Goal: Check status

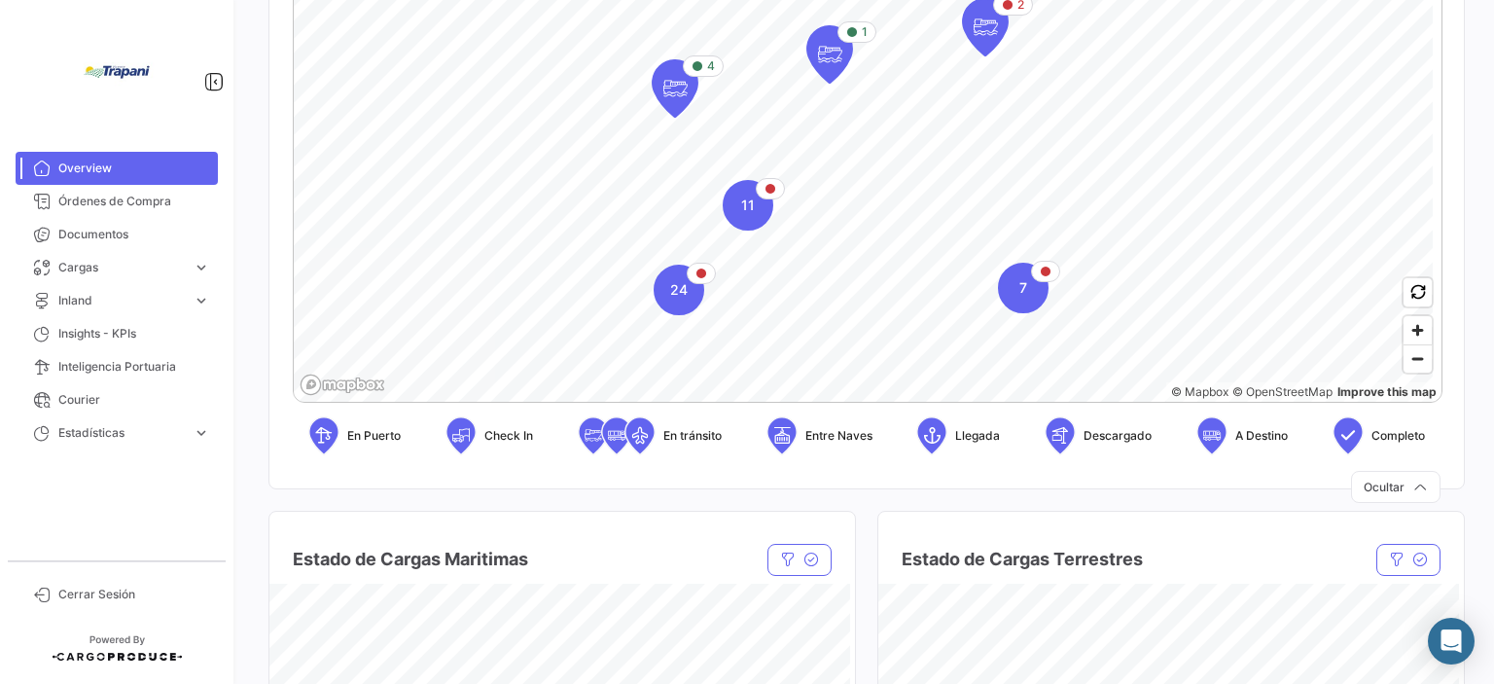
scroll to position [389, 0]
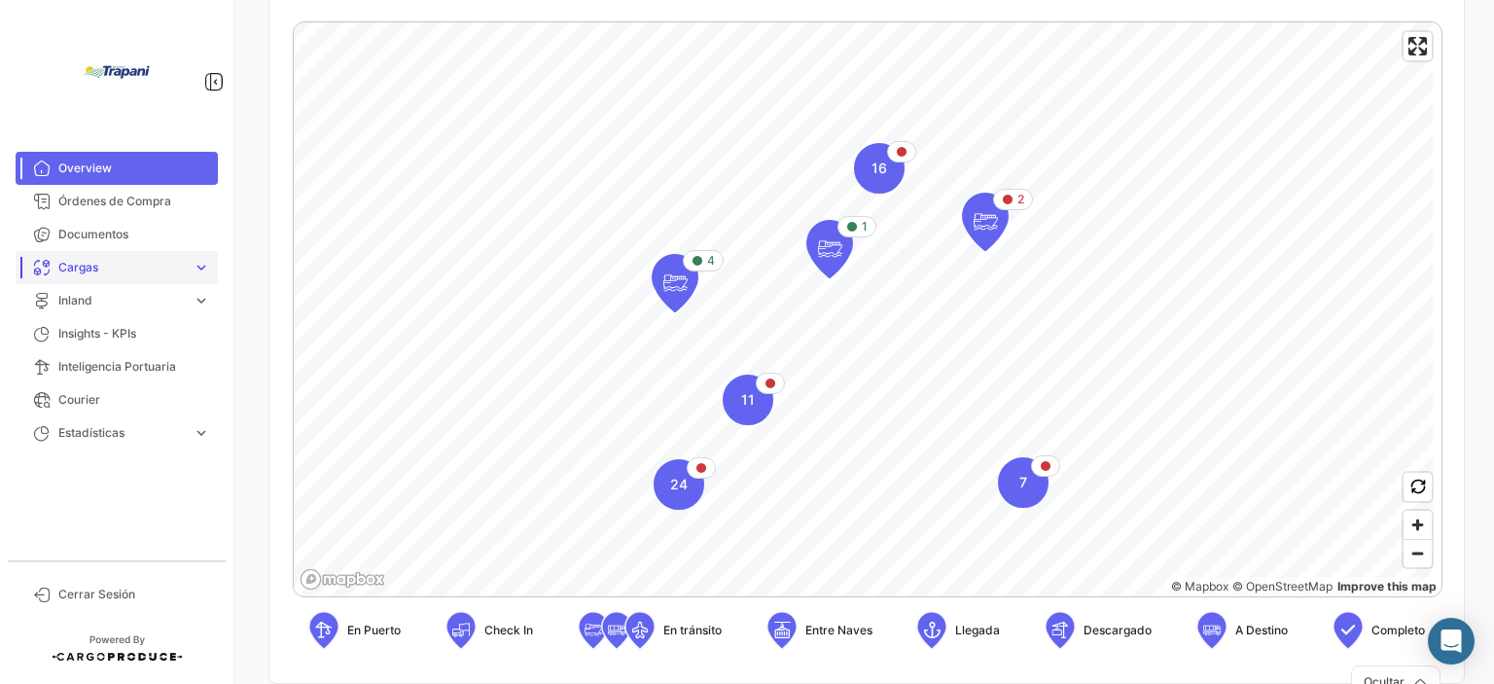
click at [202, 275] on span "expand_more" at bounding box center [202, 268] width 18 height 18
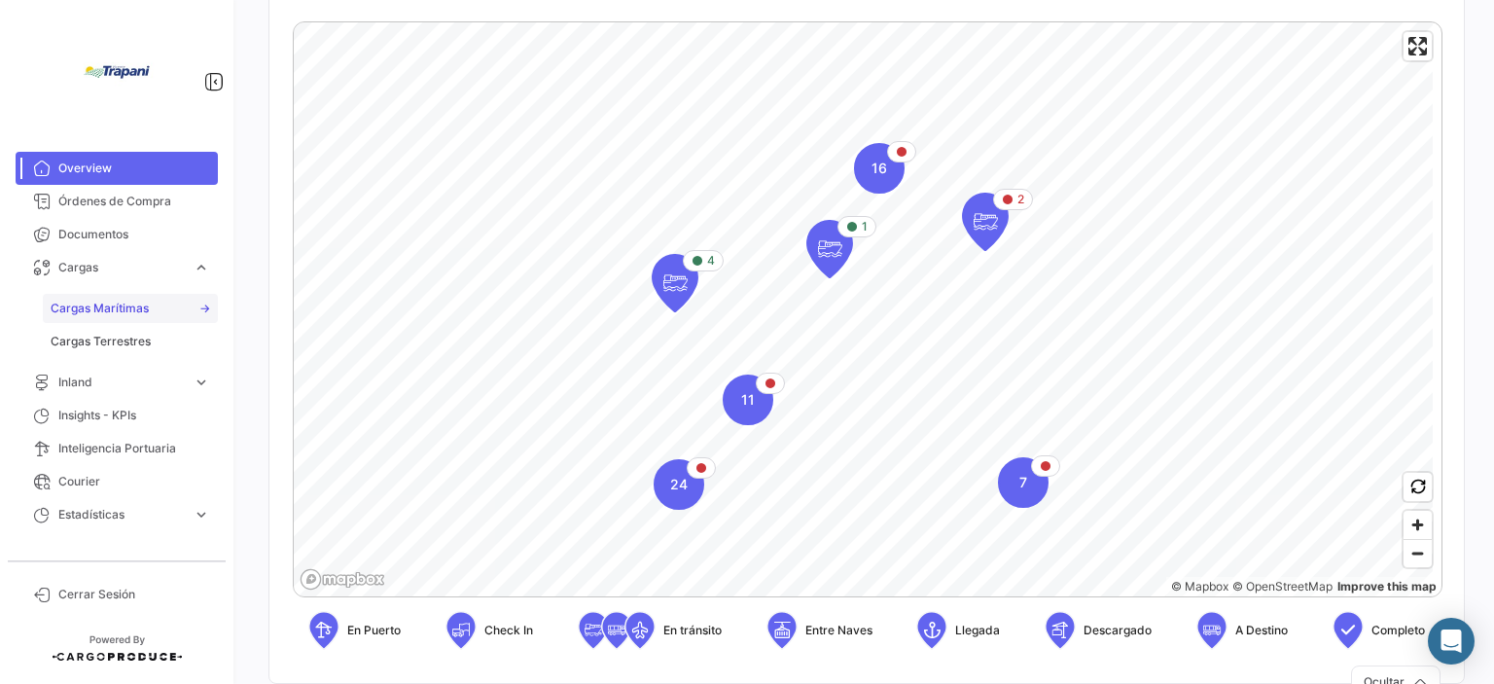
click at [138, 308] on span "Cargas Marítimas" at bounding box center [100, 308] width 98 height 18
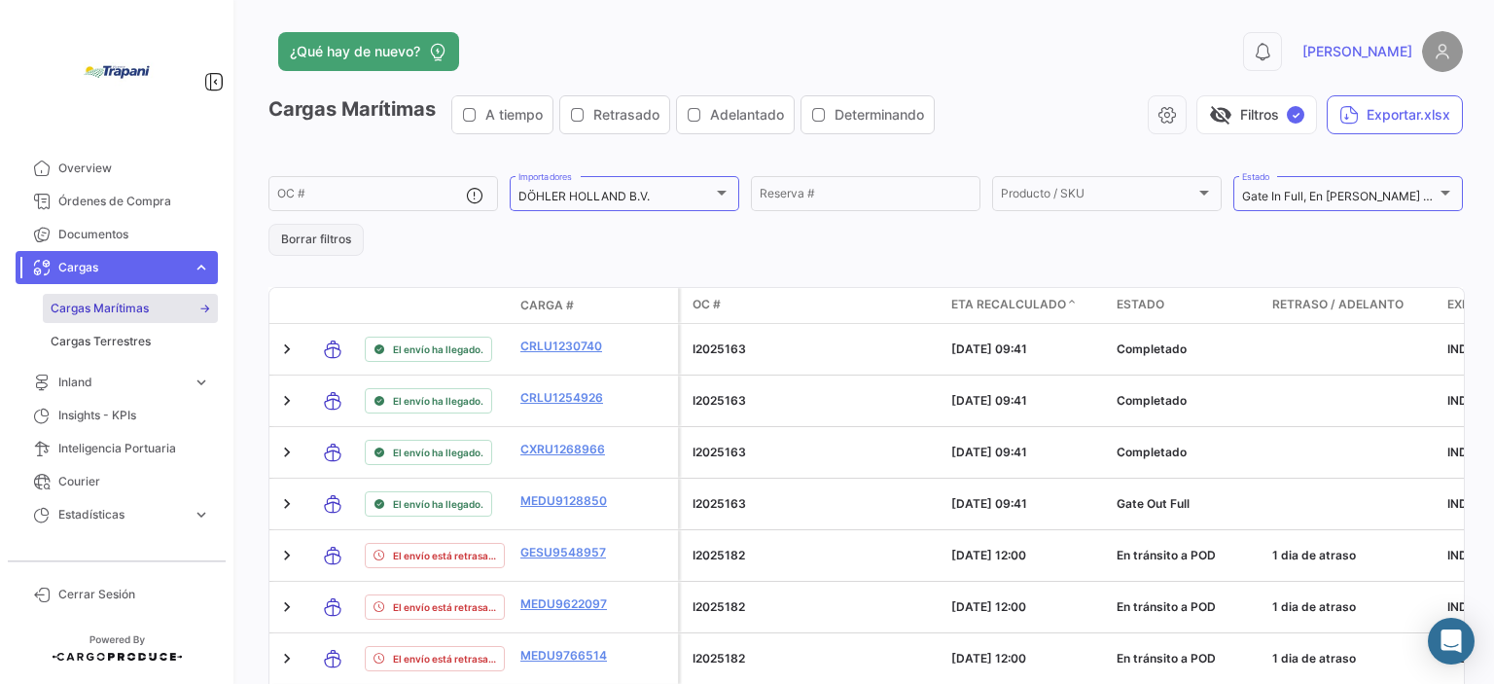
click at [321, 244] on button "Borrar filtros" at bounding box center [315, 240] width 95 height 32
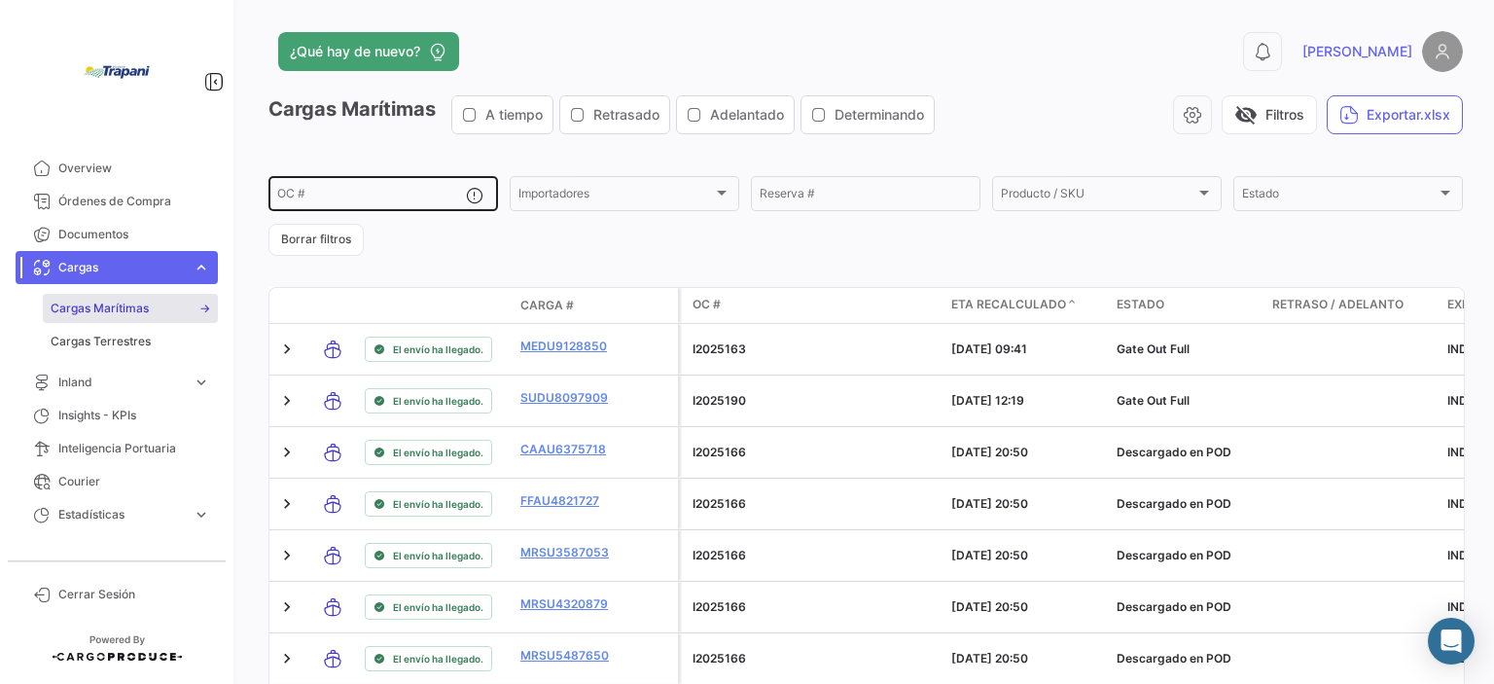
click at [413, 182] on div "OC #" at bounding box center [371, 192] width 189 height 38
paste input "I2025224"
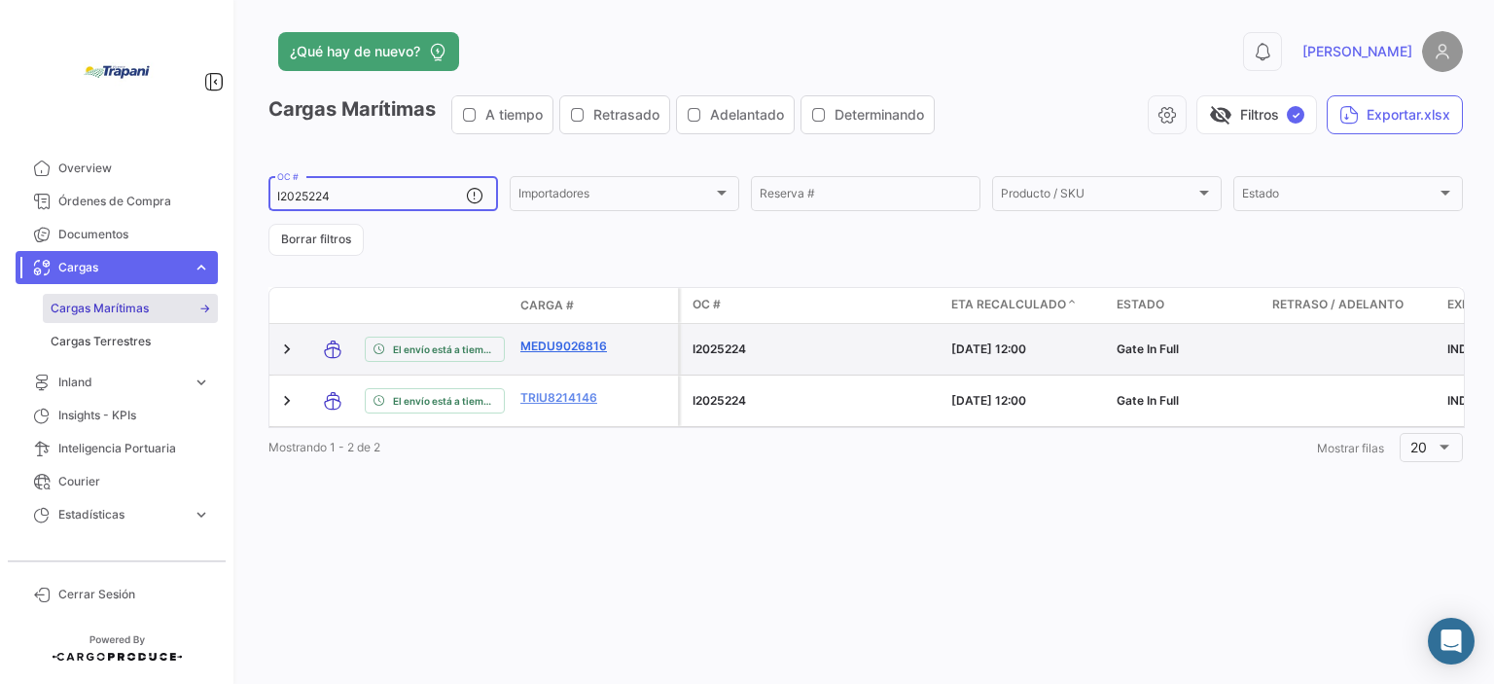
type input "I2025224"
click at [572, 339] on link "MEDU9026816" at bounding box center [570, 346] width 101 height 18
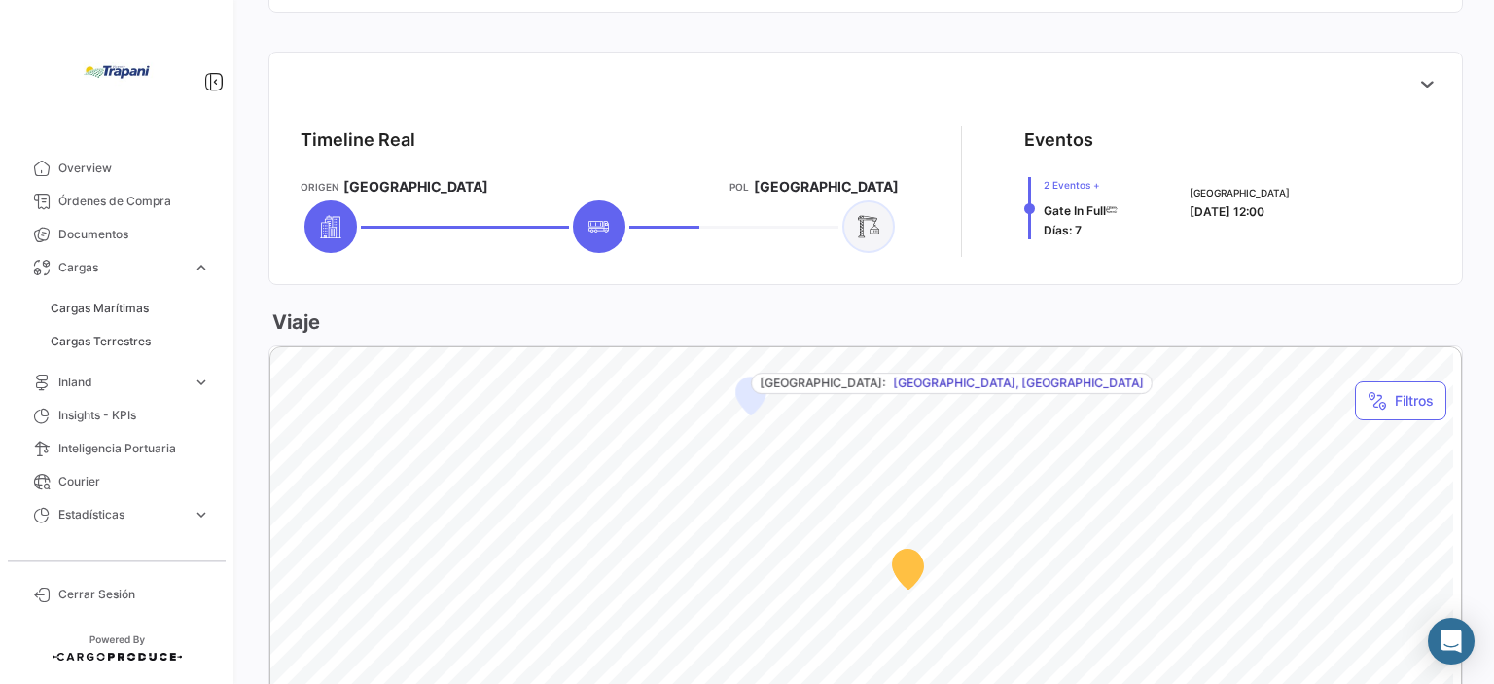
scroll to position [755, 0]
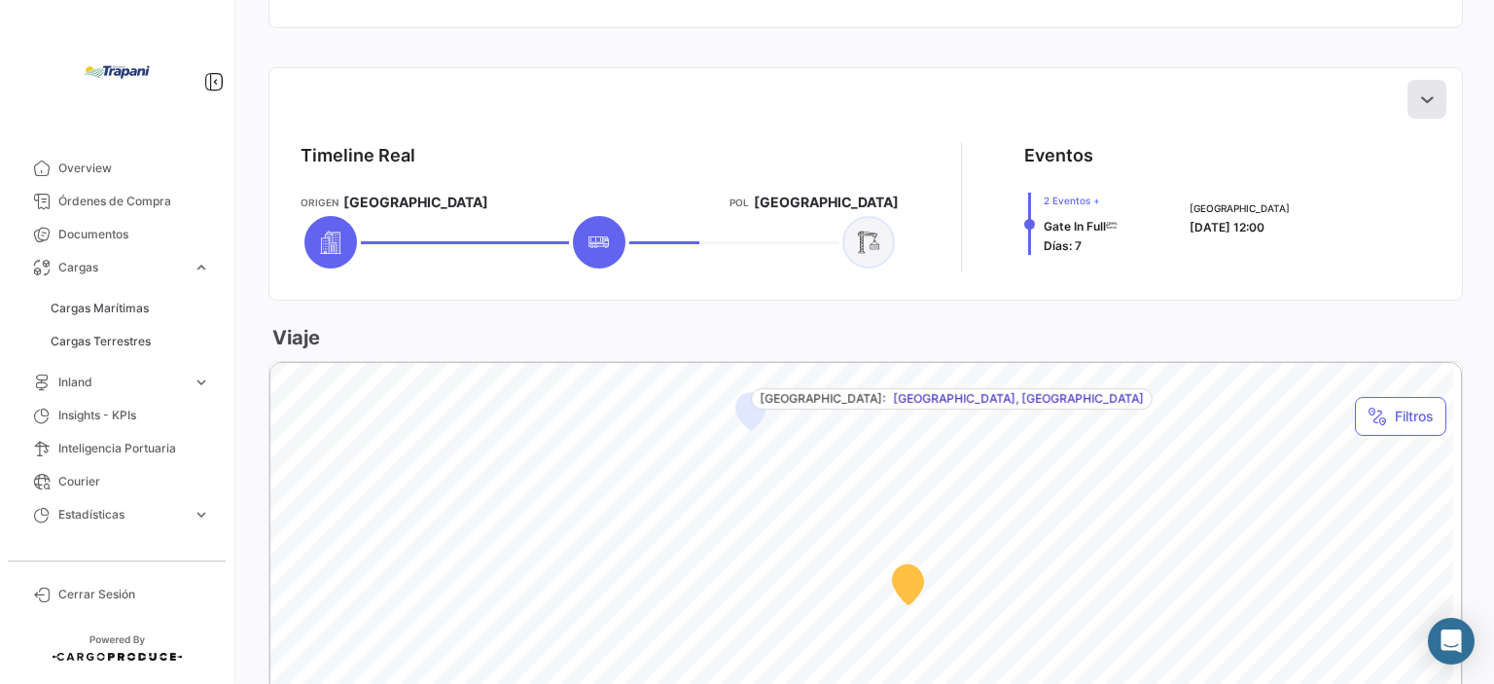
click at [1407, 92] on button at bounding box center [1426, 99] width 39 height 39
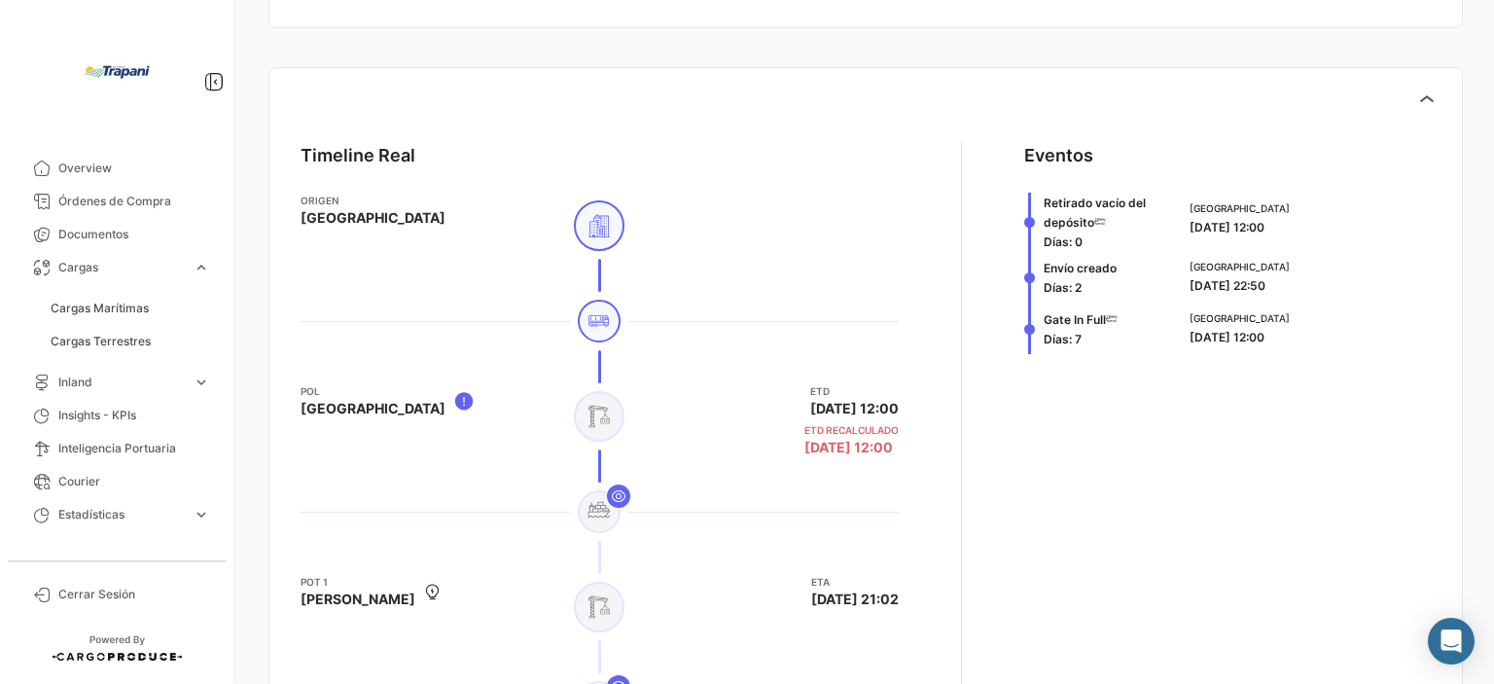
scroll to position [852, 0]
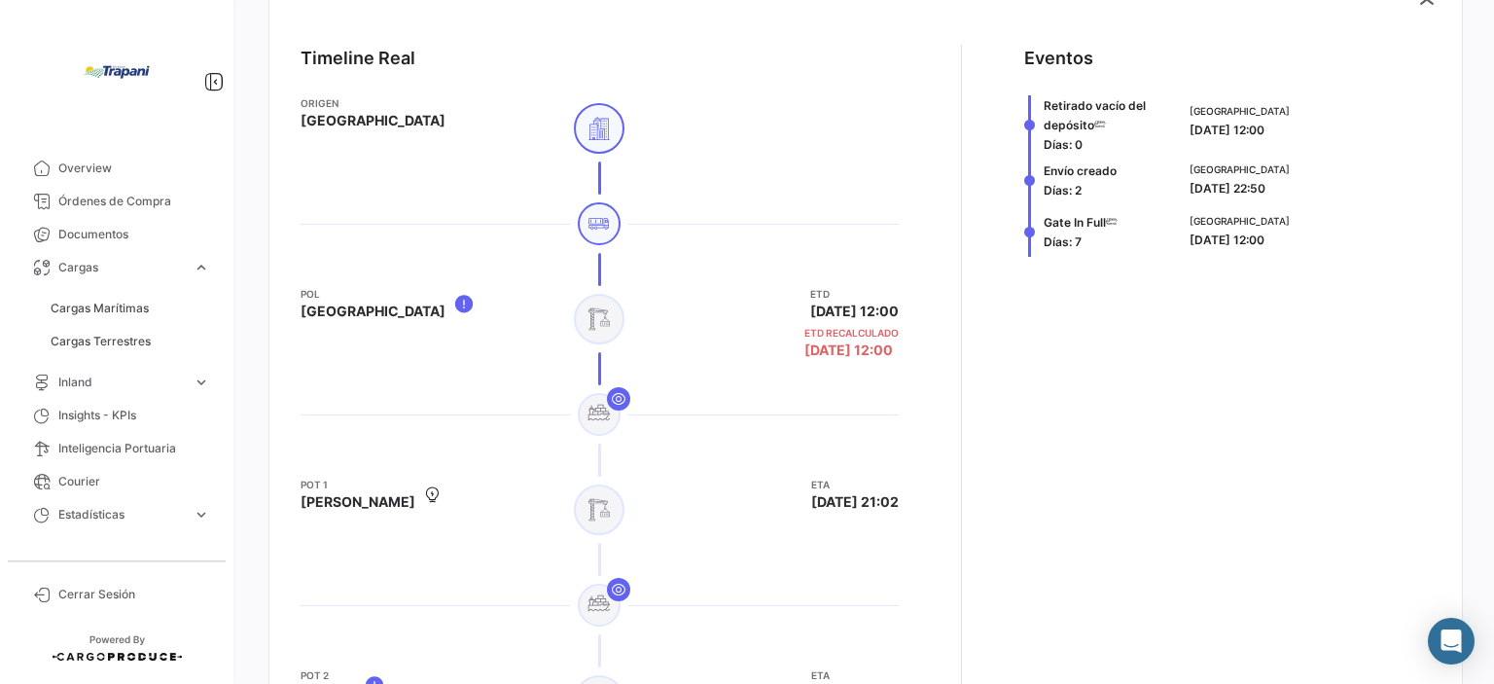
click at [880, 350] on mat-tooltip-component "[DATE] 12:00" at bounding box center [817, 345] width 126 height 55
click at [116, 300] on span "Cargas Marítimas" at bounding box center [100, 308] width 98 height 18
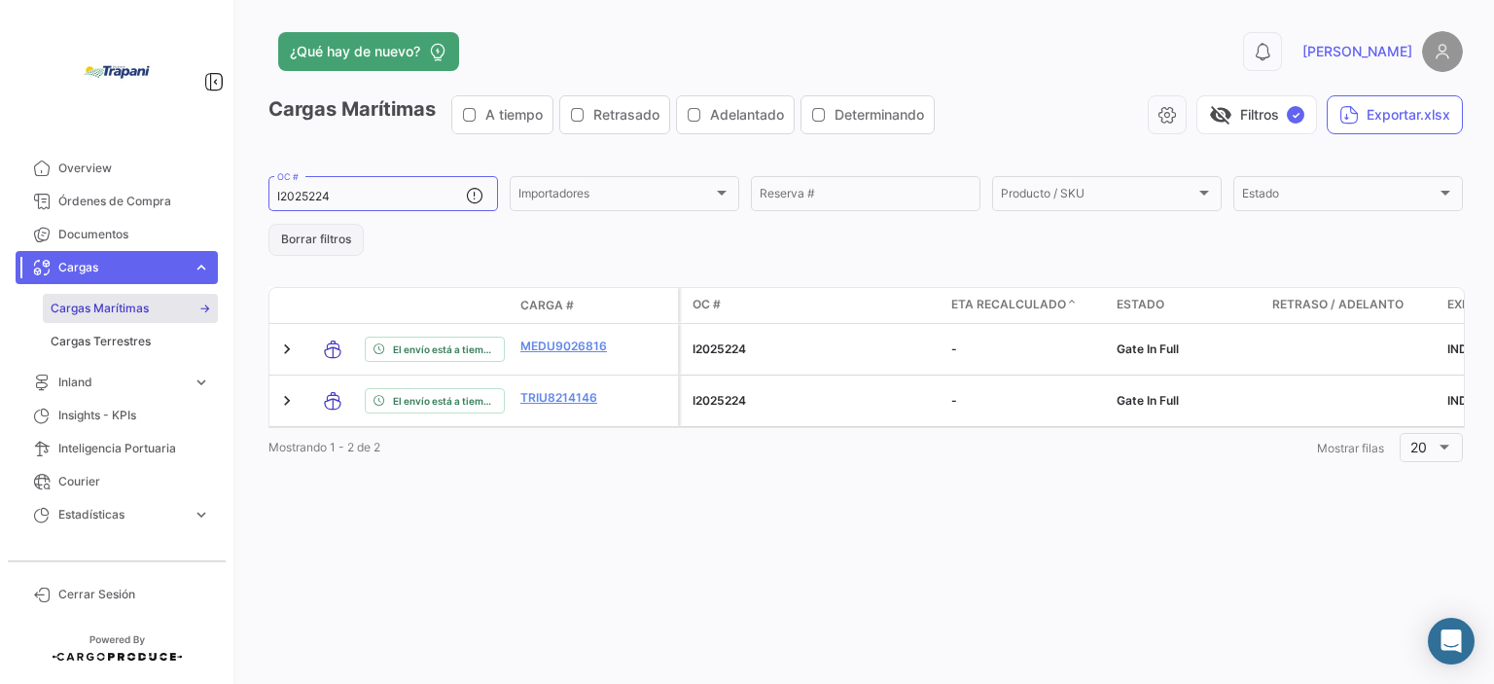
click at [331, 228] on button "Borrar filtros" at bounding box center [315, 240] width 95 height 32
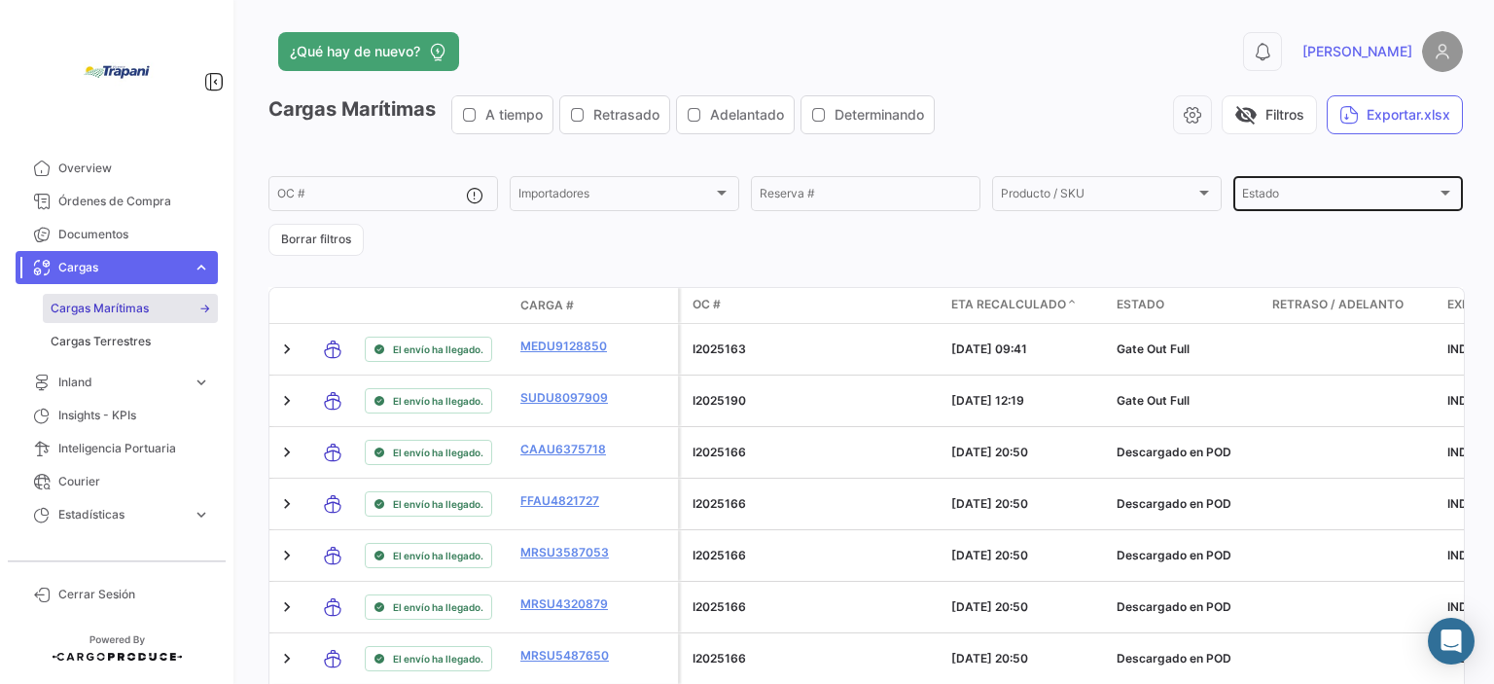
click at [1435, 180] on div "Estado Estado" at bounding box center [1348, 192] width 212 height 38
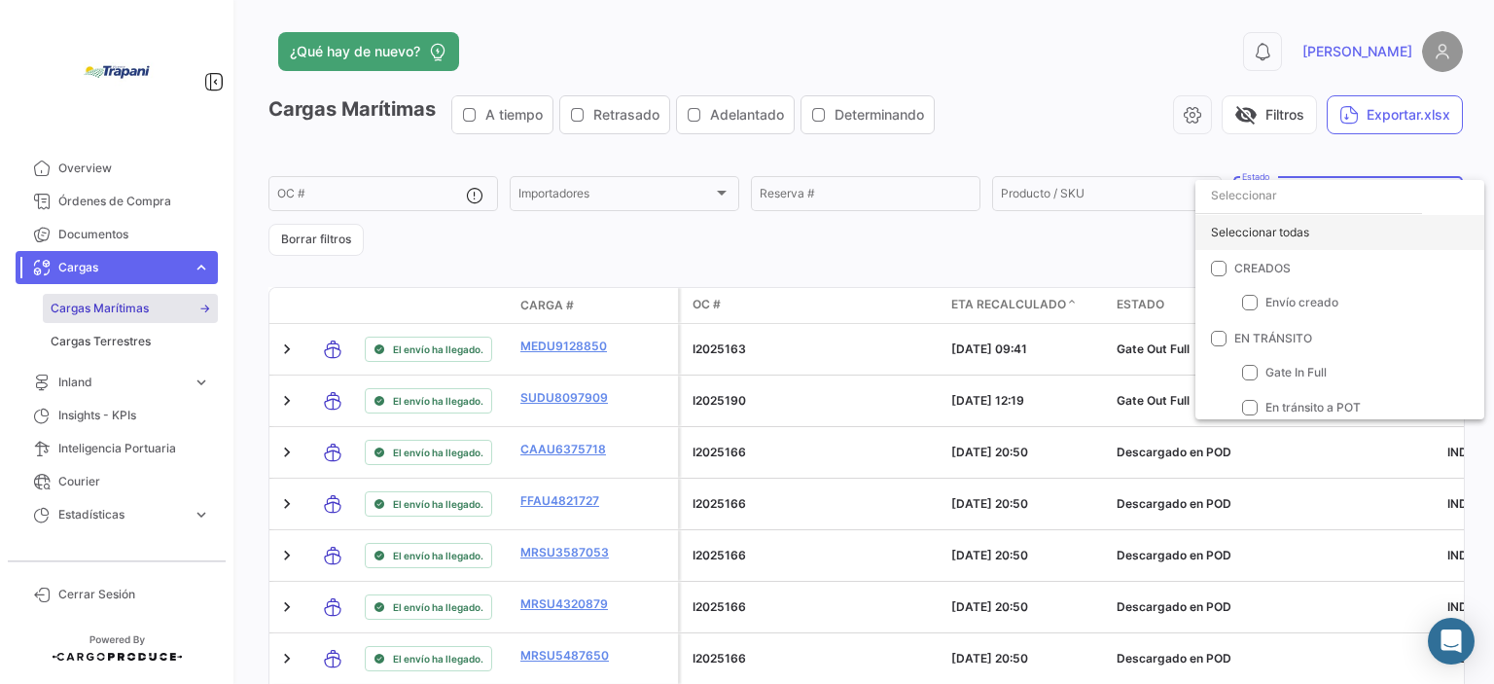
click at [1240, 226] on div "Seleccionar todas" at bounding box center [1339, 232] width 289 height 35
checkbox input "true"
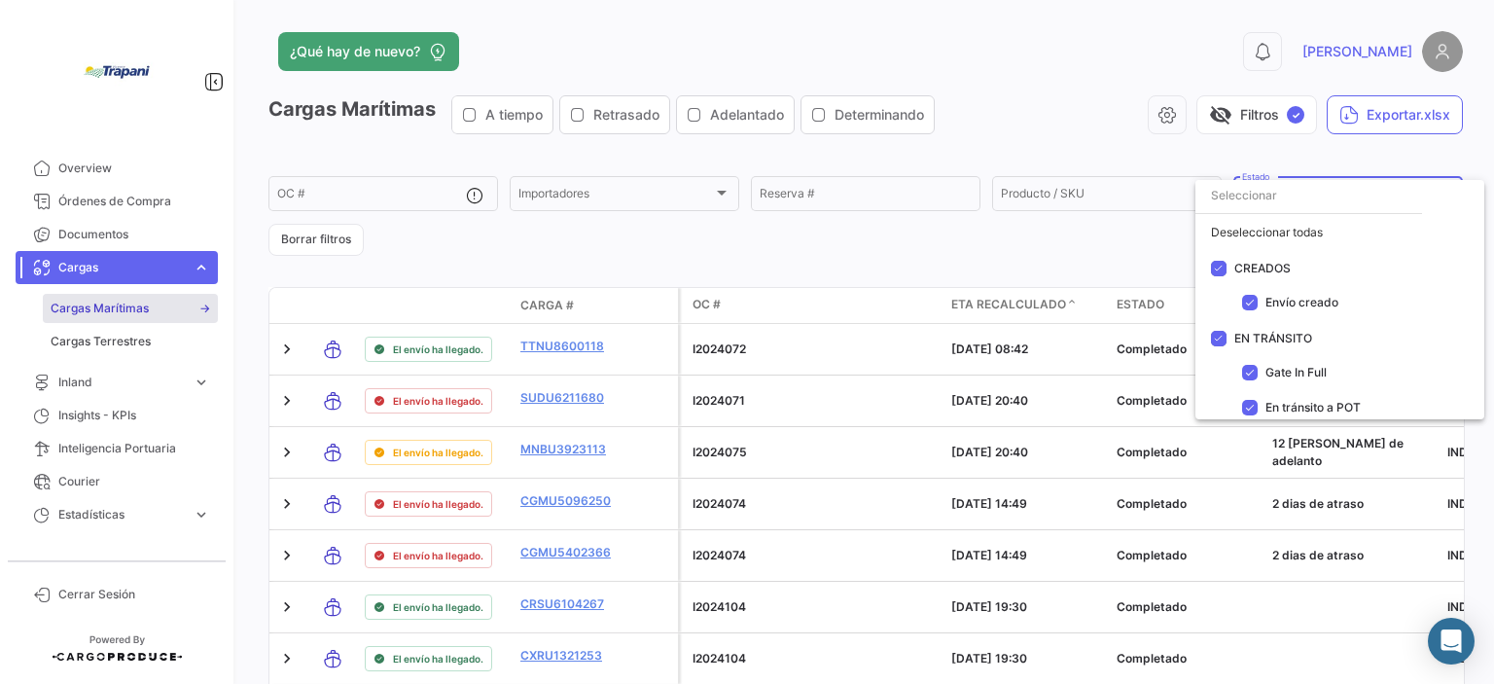
click at [1029, 256] on div at bounding box center [747, 342] width 1494 height 684
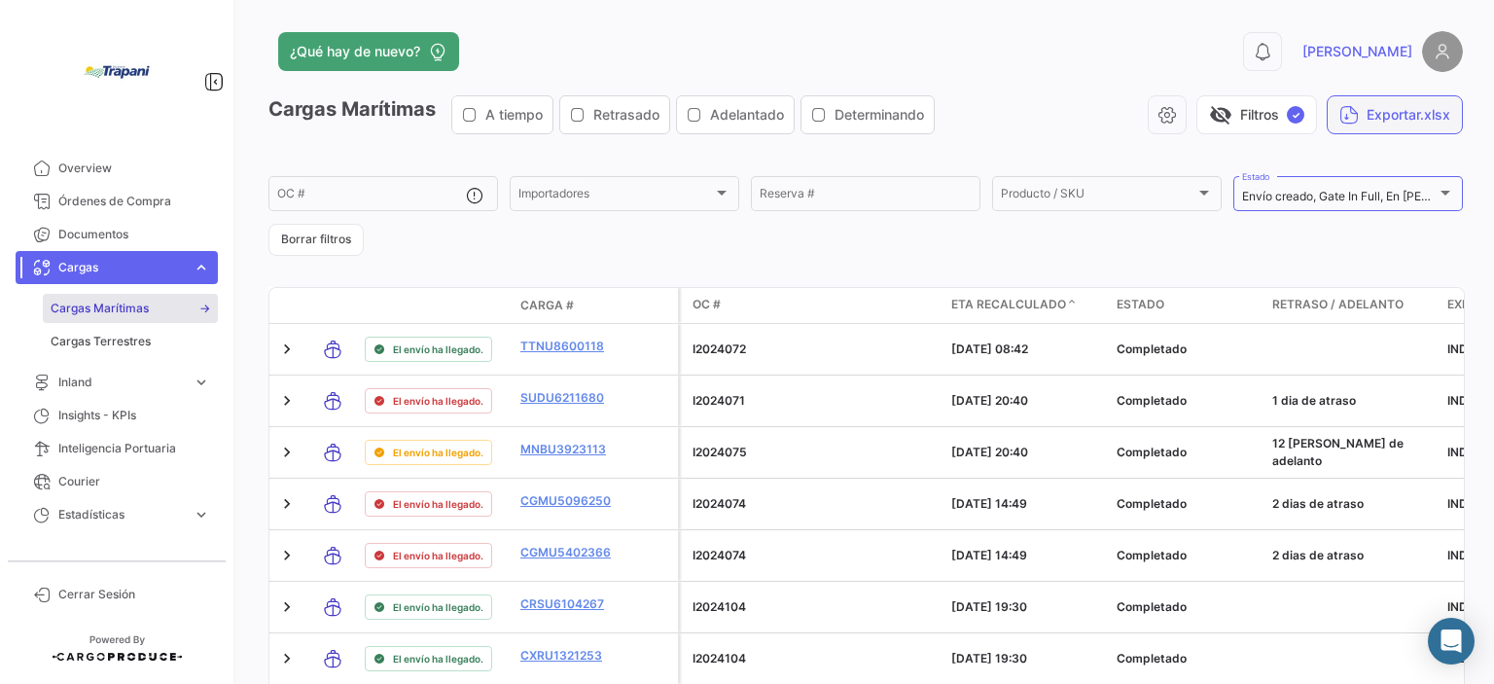
click at [1350, 121] on button "Exportar.xlsx" at bounding box center [1394, 114] width 136 height 39
